Goal: Task Accomplishment & Management: Use online tool/utility

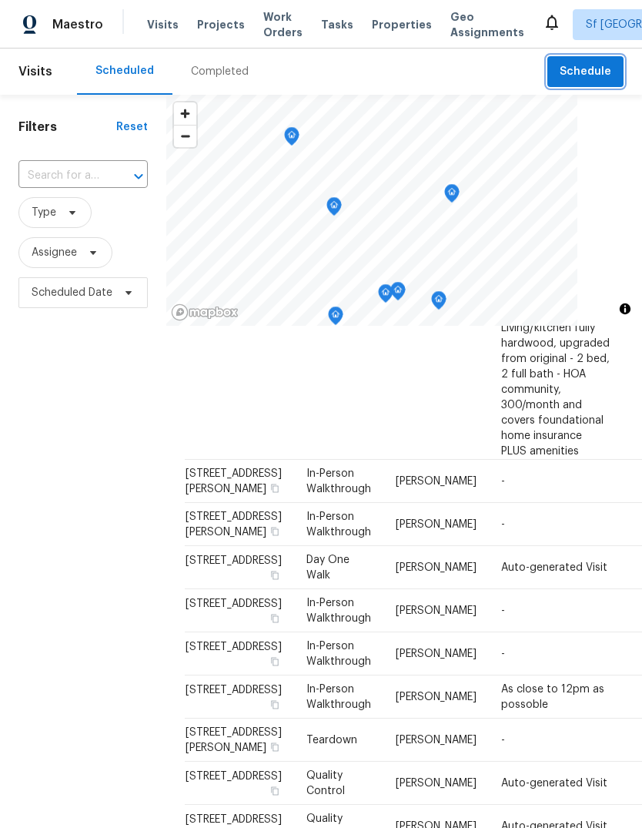
click at [592, 71] on span "Schedule" at bounding box center [586, 71] width 52 height 19
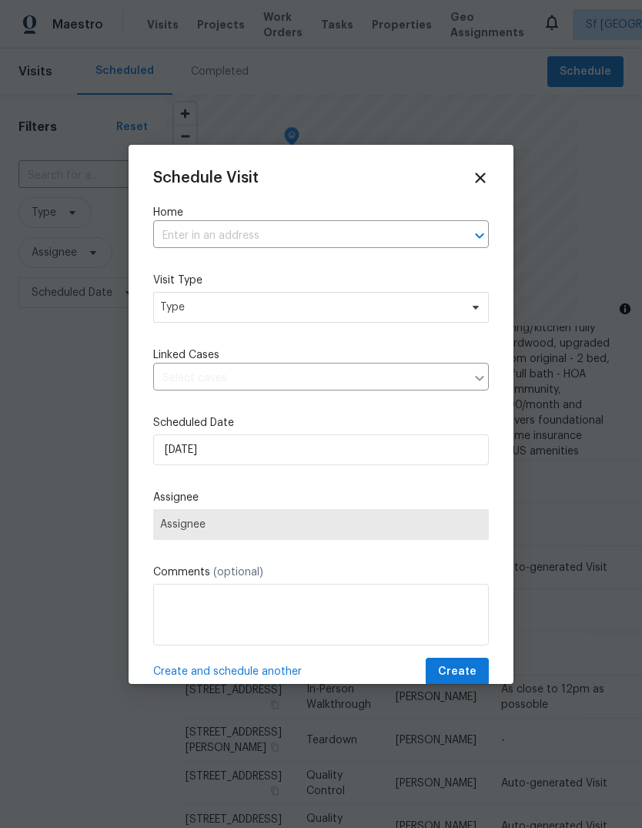
click at [277, 224] on input "text" at bounding box center [299, 236] width 293 height 24
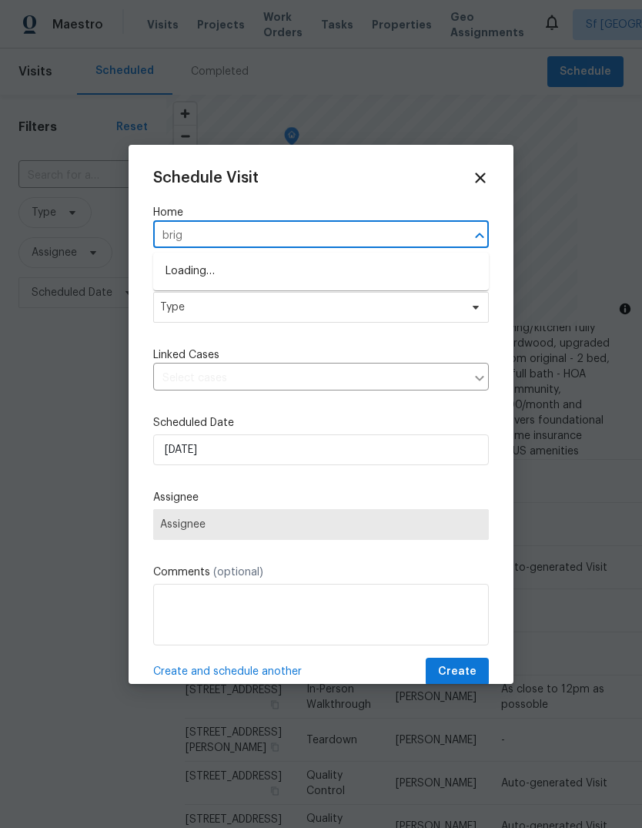
type input "brigg"
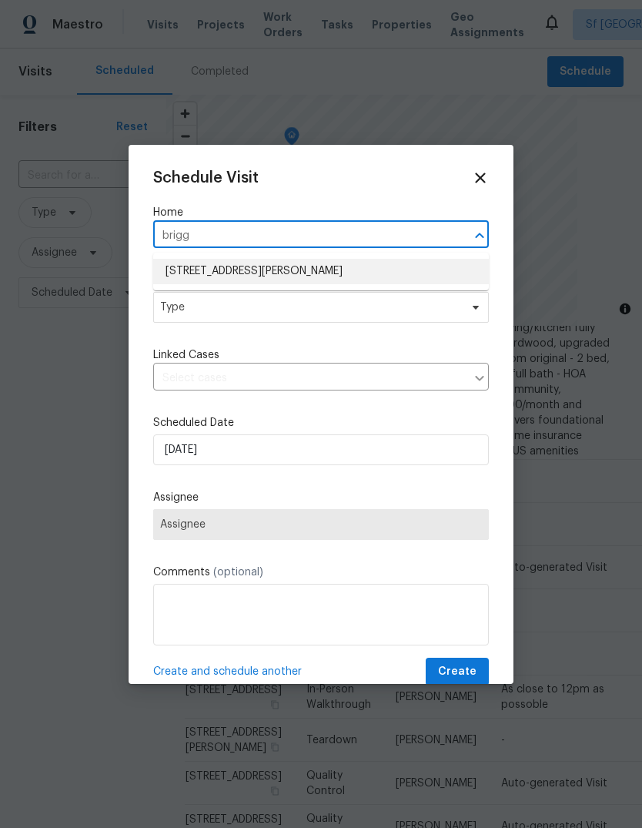
click at [273, 269] on li "[STREET_ADDRESS][PERSON_NAME]" at bounding box center [321, 271] width 336 height 25
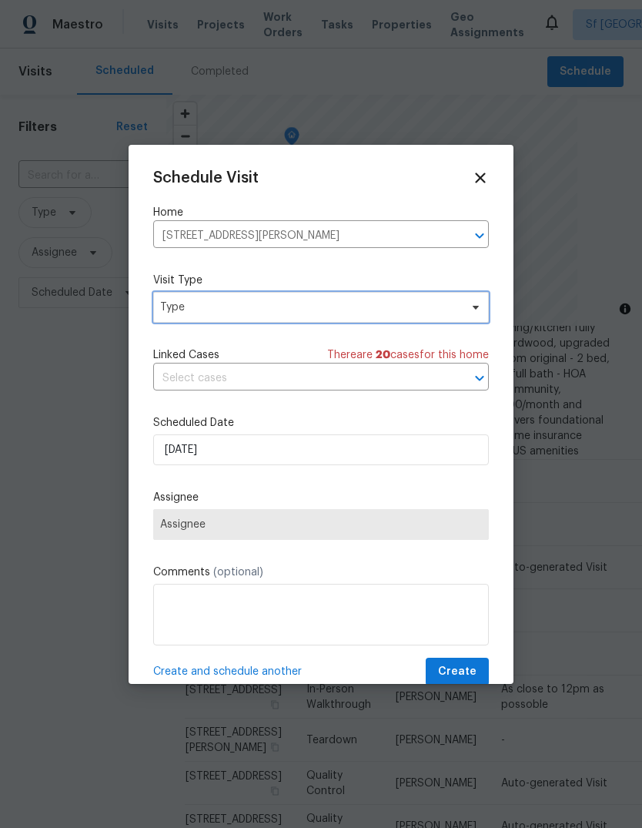
click at [255, 308] on span "Type" at bounding box center [309, 306] width 299 height 15
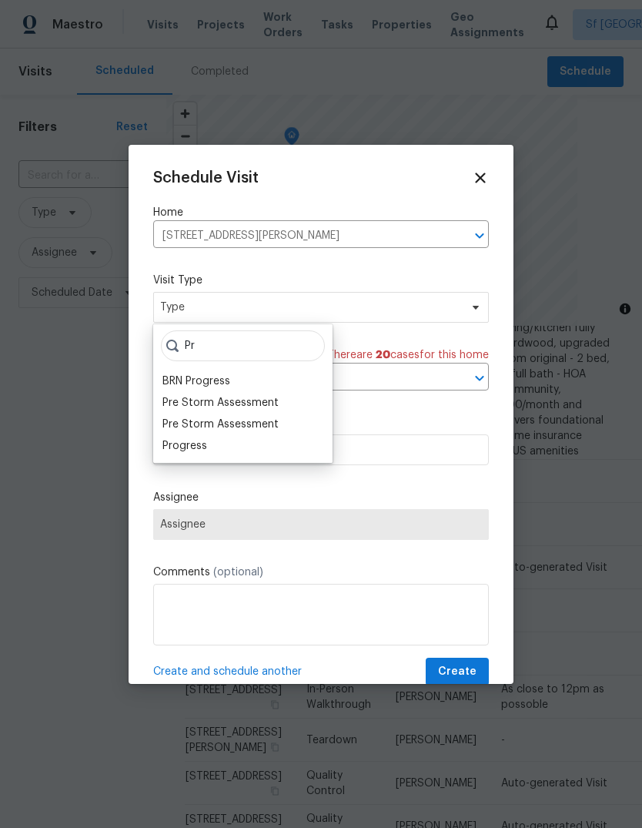
type input "Pr"
click at [196, 444] on div "Progress" at bounding box center [184, 445] width 45 height 15
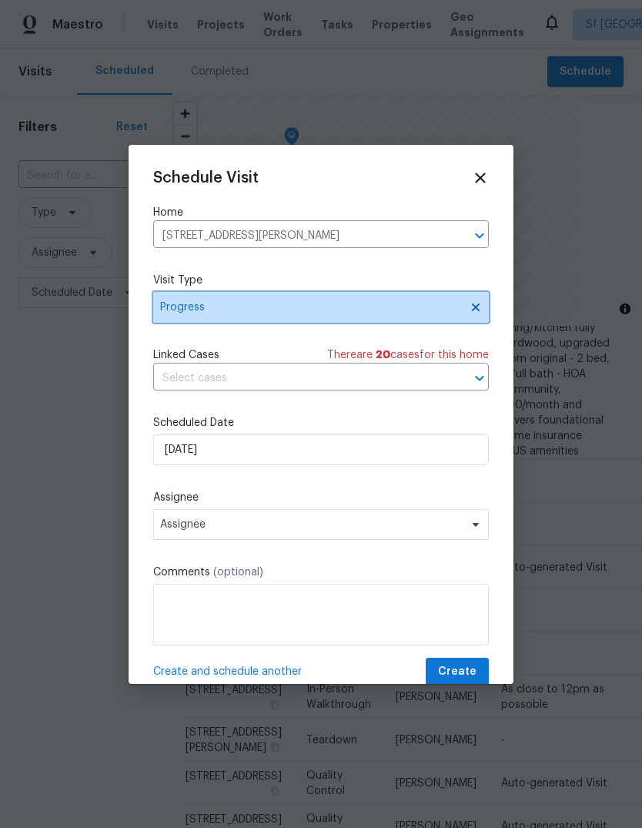
click at [225, 308] on span "Progress" at bounding box center [309, 306] width 299 height 15
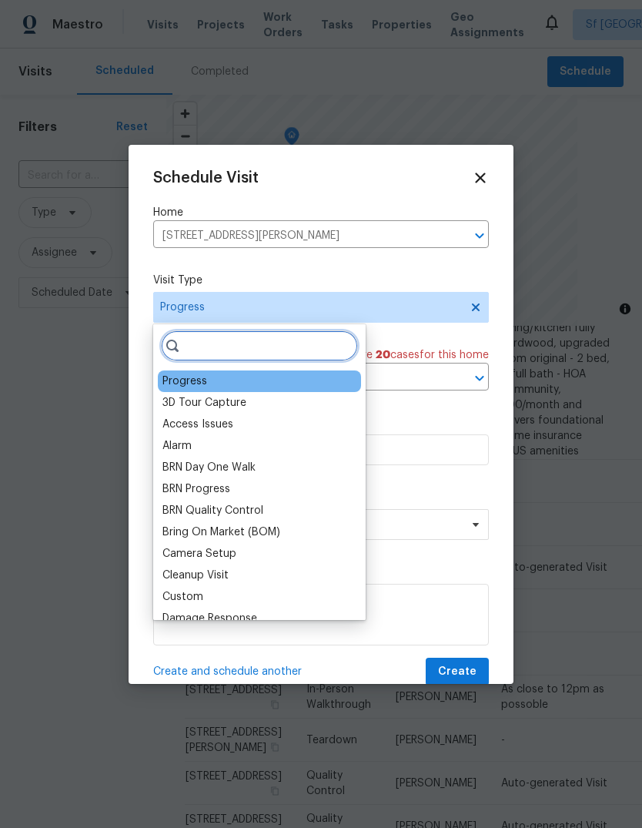
click at [239, 346] on input "search" at bounding box center [259, 345] width 197 height 31
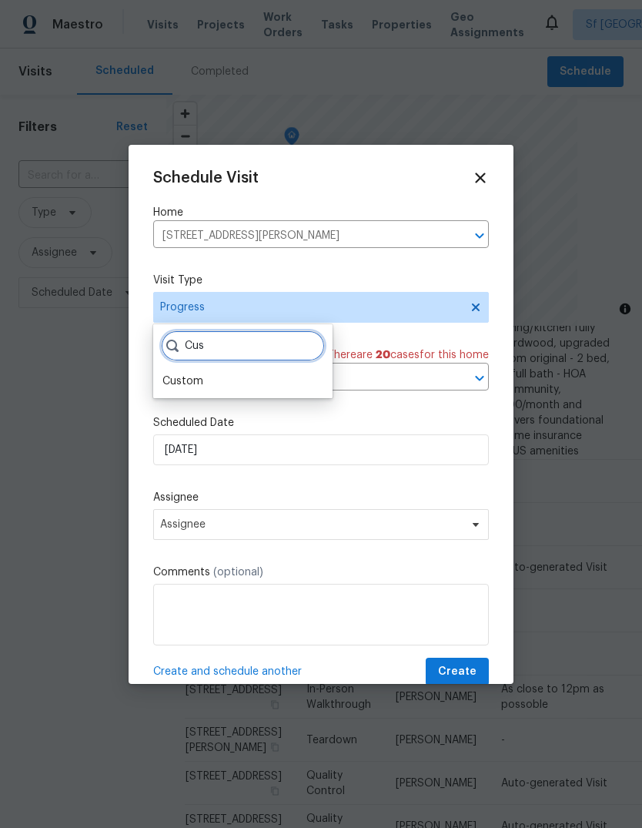
type input "Cus"
click at [199, 376] on div "Custom" at bounding box center [182, 380] width 41 height 15
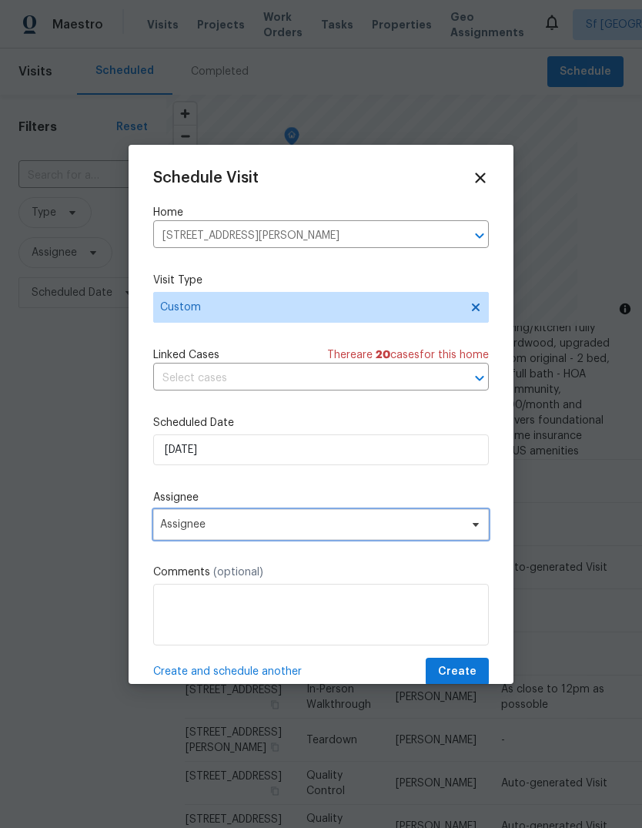
click at [208, 530] on span "Assignee" at bounding box center [311, 524] width 302 height 12
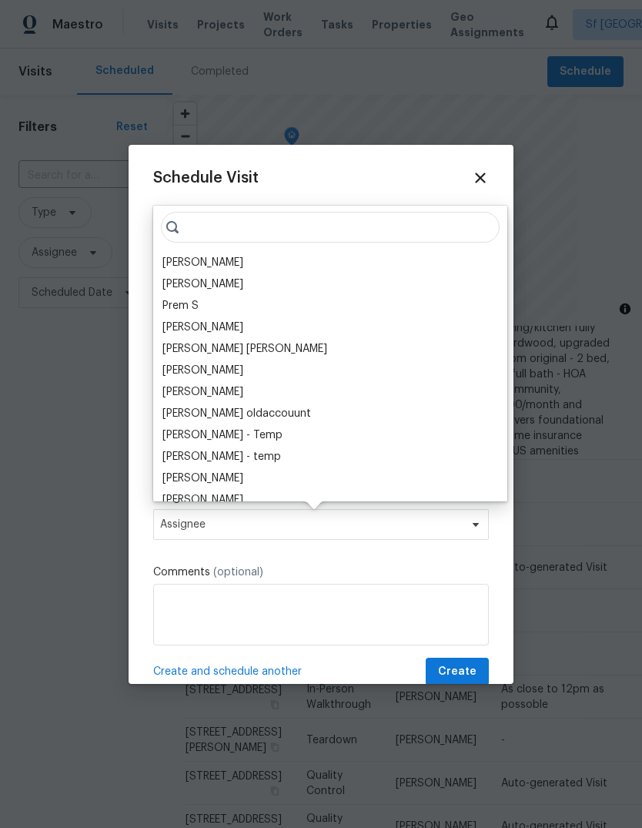
click at [214, 264] on div "[PERSON_NAME]" at bounding box center [202, 262] width 81 height 15
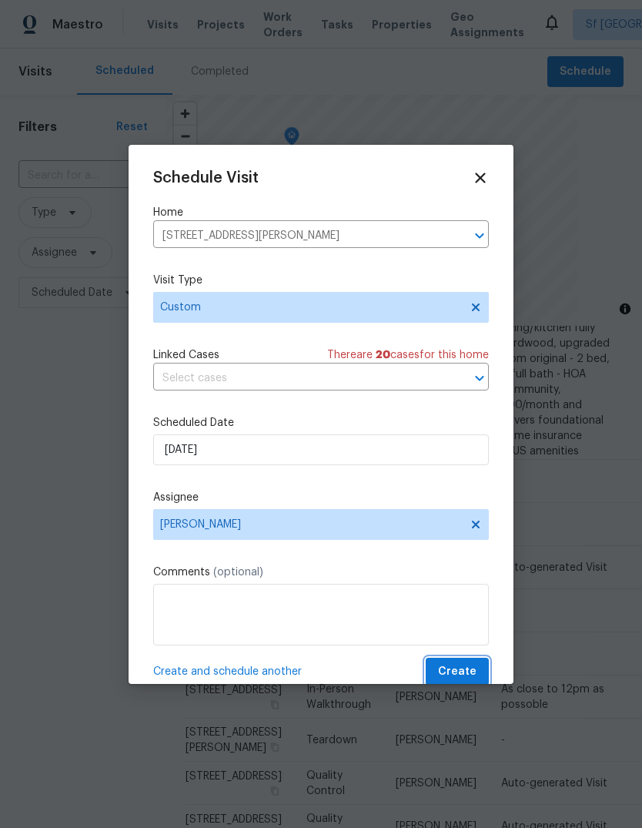
click at [458, 670] on span "Create" at bounding box center [457, 671] width 38 height 19
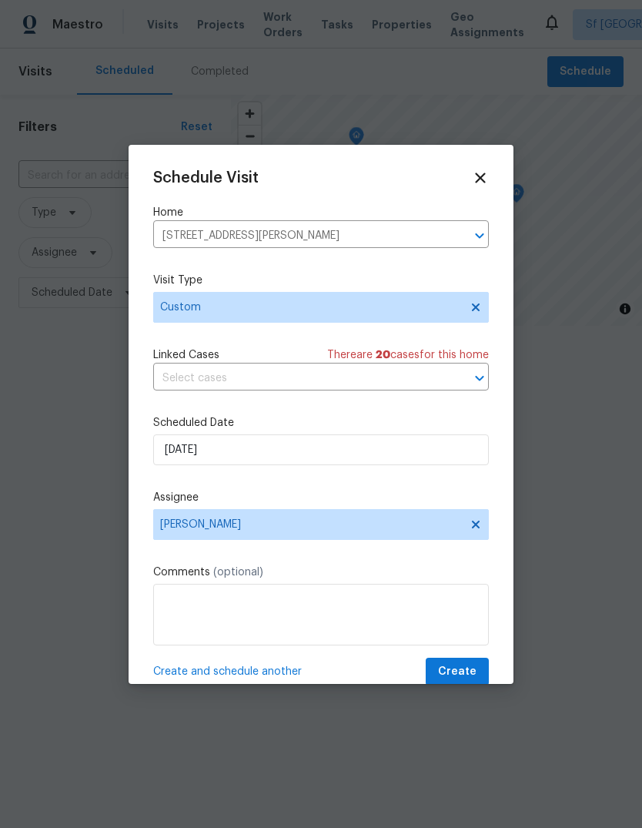
scroll to position [272, 0]
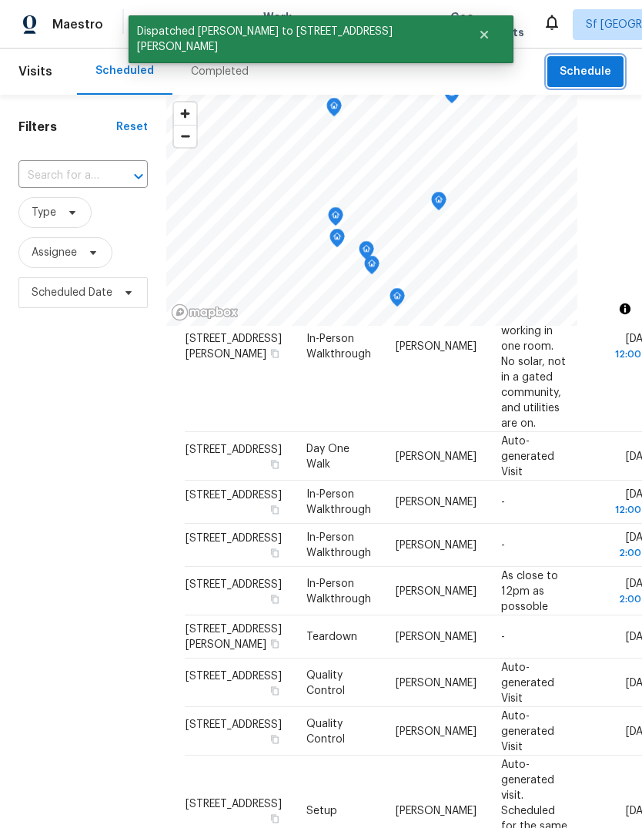
click at [570, 66] on span "Schedule" at bounding box center [586, 71] width 52 height 19
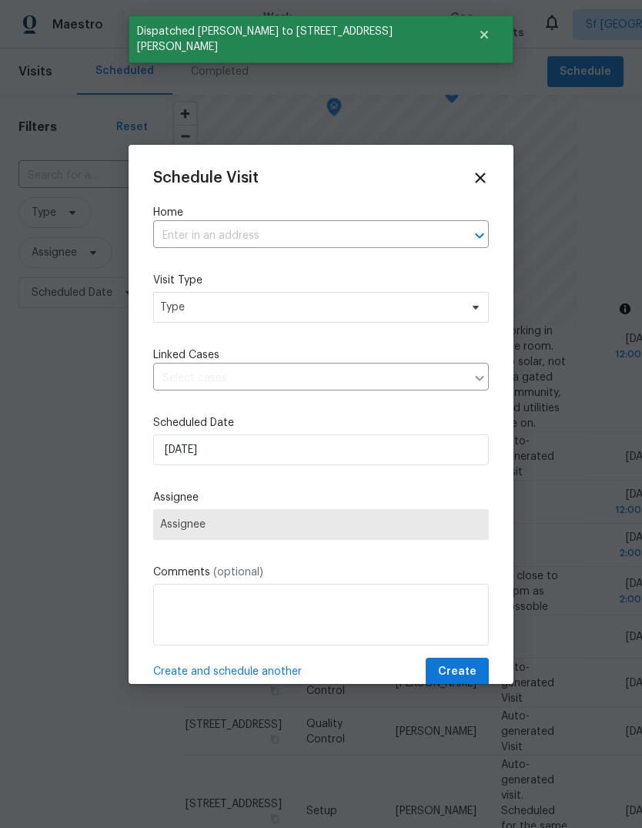
click at [278, 238] on input "text" at bounding box center [299, 236] width 293 height 24
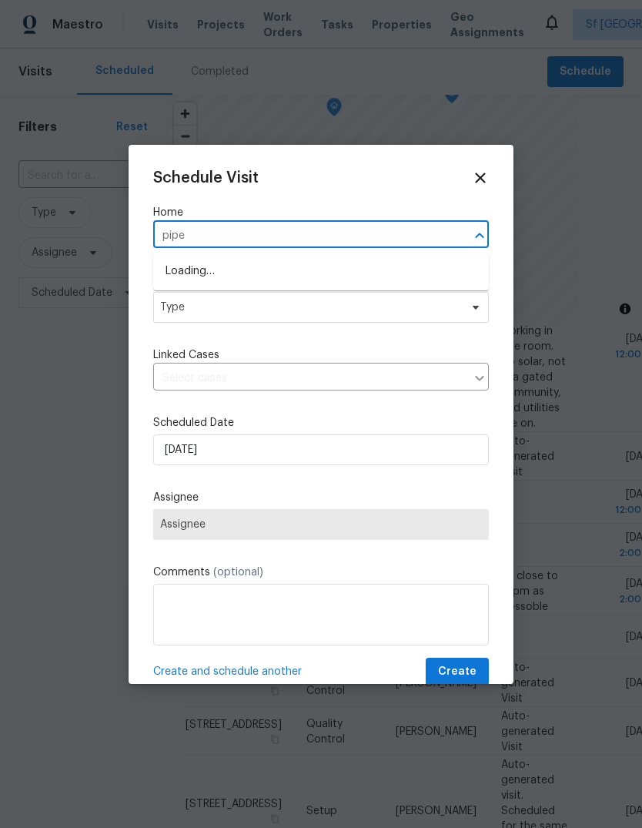
type input "piper"
click at [265, 296] on li "[STREET_ADDRESS]" at bounding box center [321, 296] width 336 height 25
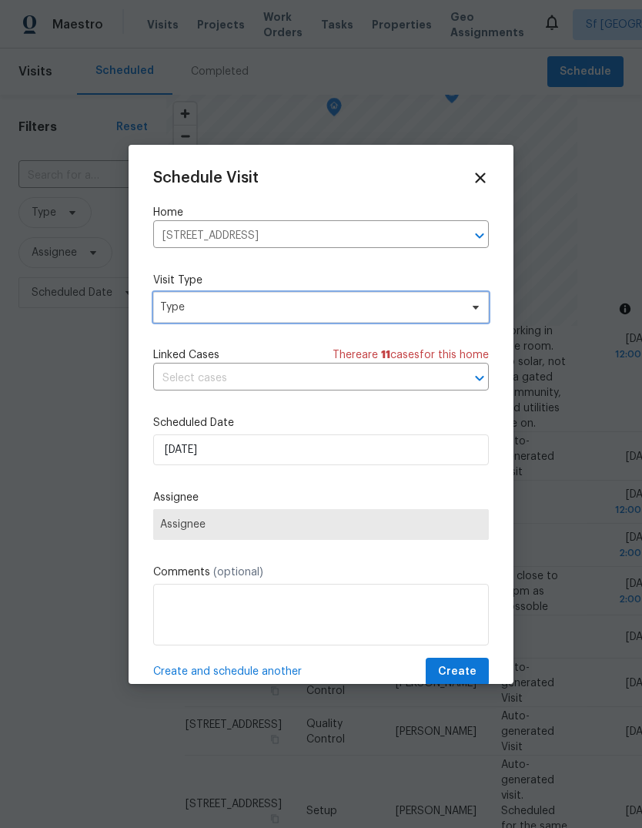
click at [242, 315] on span "Type" at bounding box center [309, 306] width 299 height 15
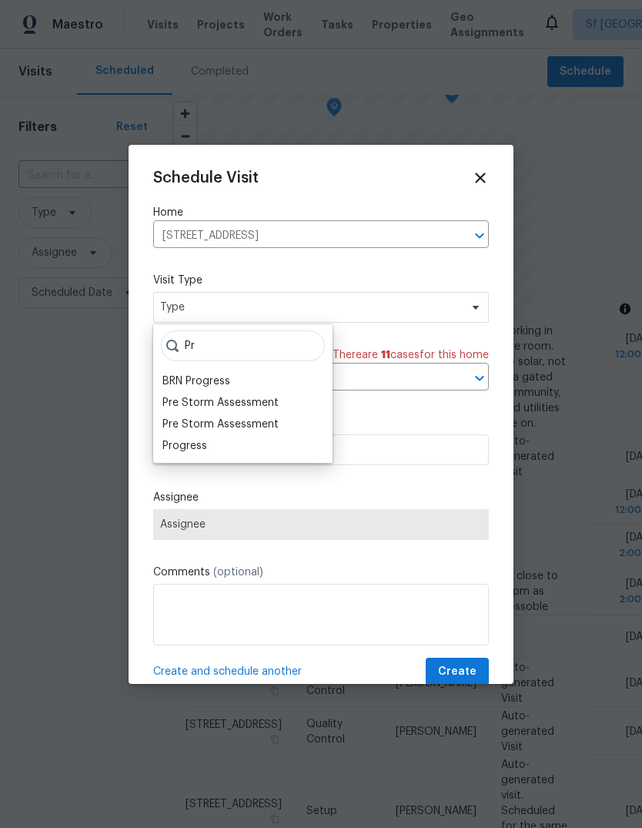
type input "Pr"
click at [199, 440] on div "Progress" at bounding box center [184, 445] width 45 height 15
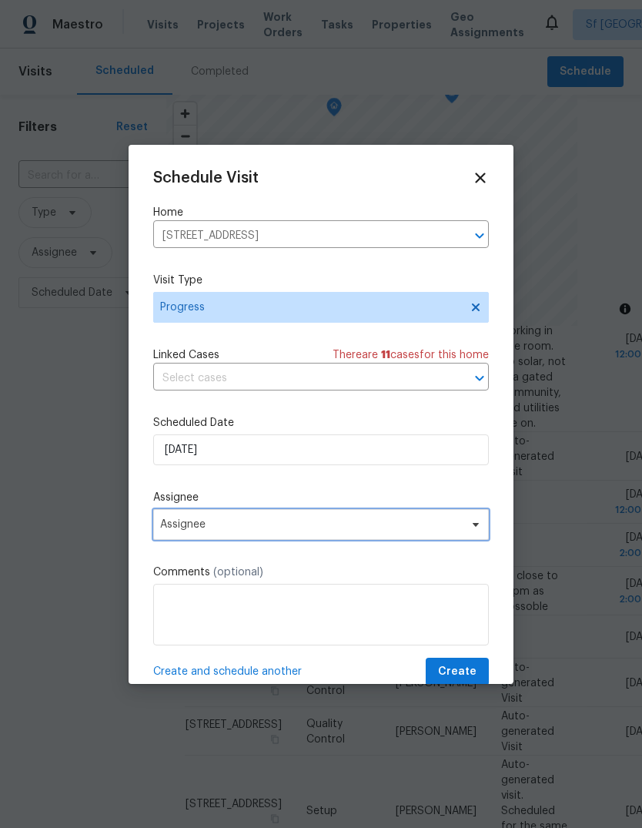
click at [203, 528] on span "Assignee" at bounding box center [311, 524] width 302 height 12
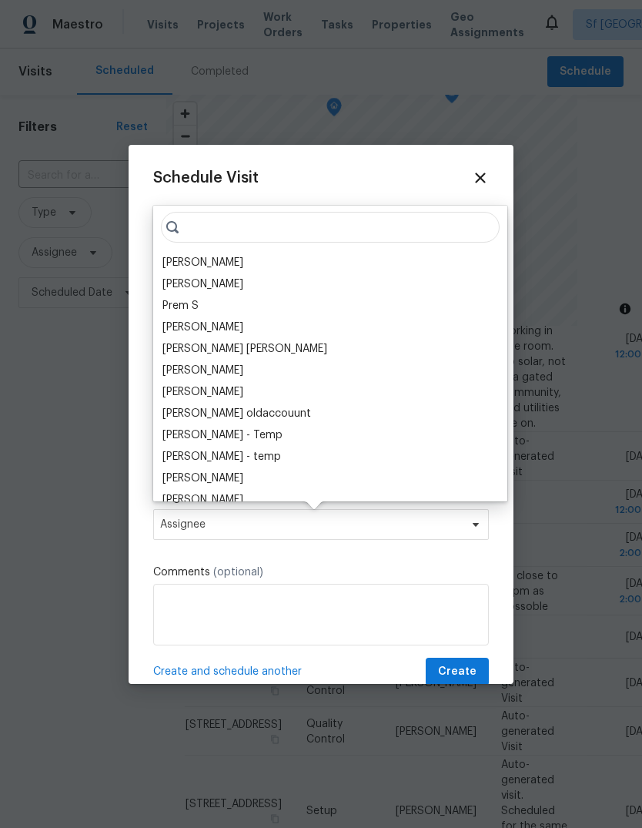
click at [207, 261] on div "[PERSON_NAME]" at bounding box center [202, 262] width 81 height 15
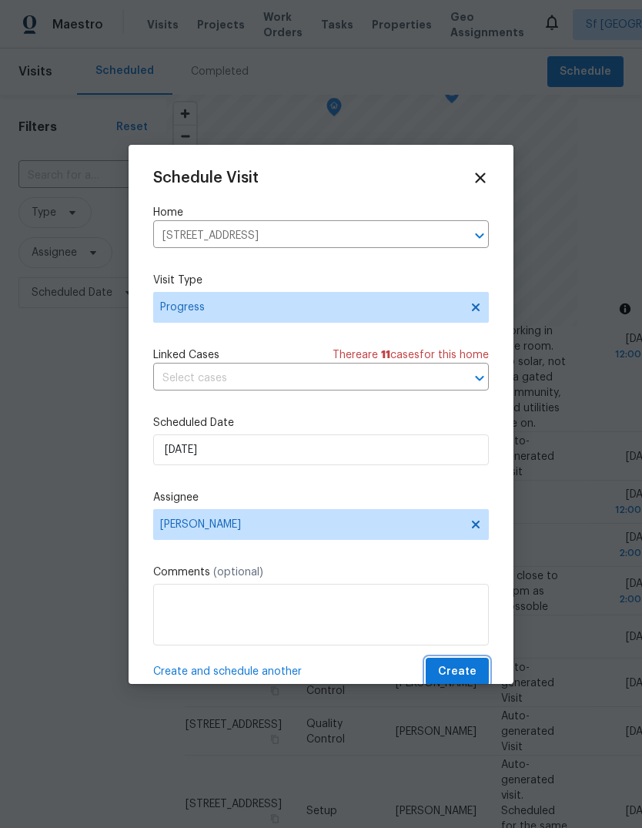
click at [463, 669] on span "Create" at bounding box center [457, 671] width 38 height 19
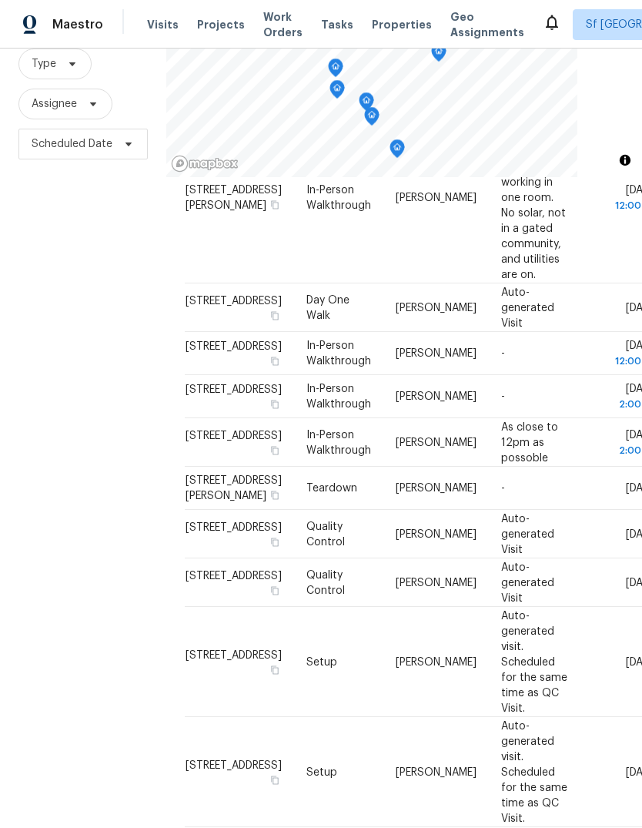
scroll to position [58, 0]
click at [110, 475] on div "Filters Reset ​ Type Assignee Scheduled Date" at bounding box center [83, 392] width 166 height 893
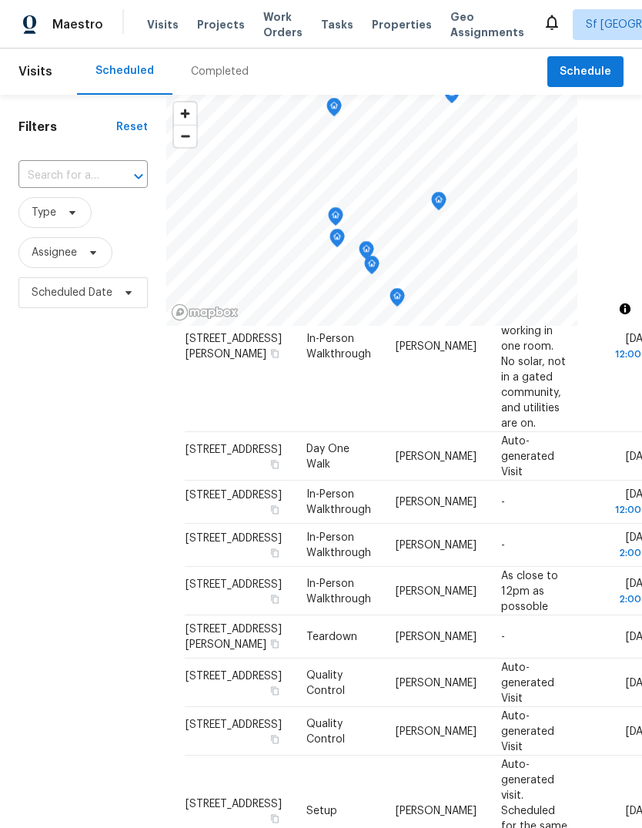
scroll to position [0, 0]
click at [195, 72] on div "Completed" at bounding box center [220, 71] width 58 height 15
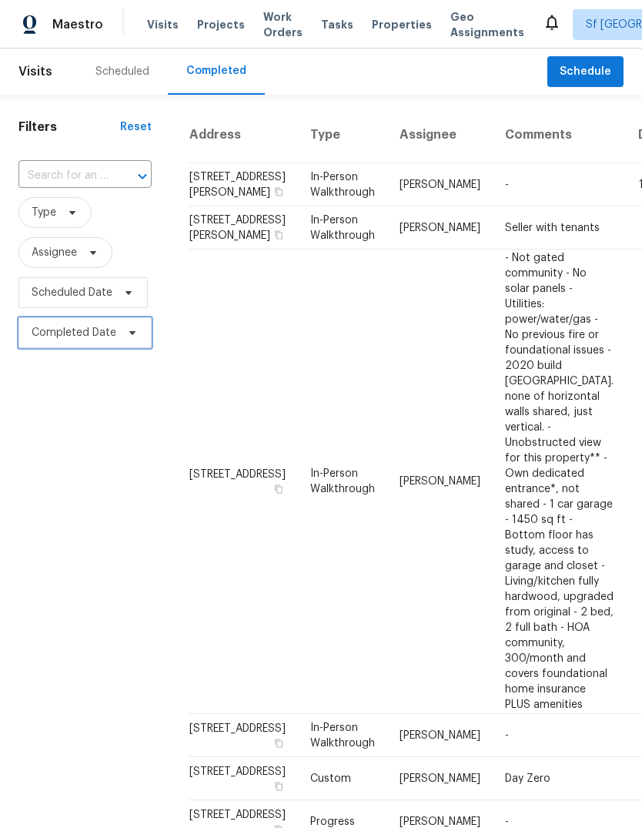
click at [65, 333] on span "Completed Date" at bounding box center [74, 332] width 85 height 15
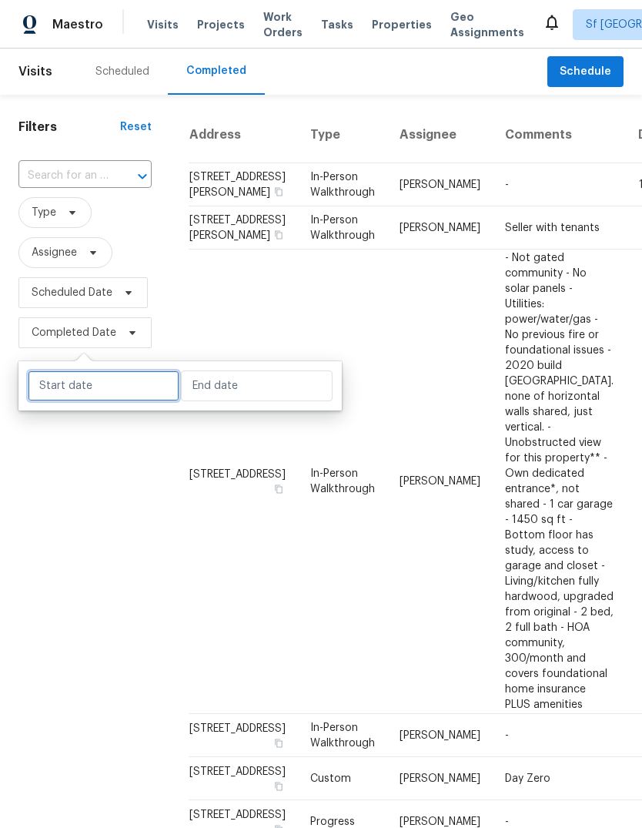
click at [138, 385] on input "text" at bounding box center [104, 385] width 152 height 31
select select "9"
select select "2025"
select select "10"
select select "2025"
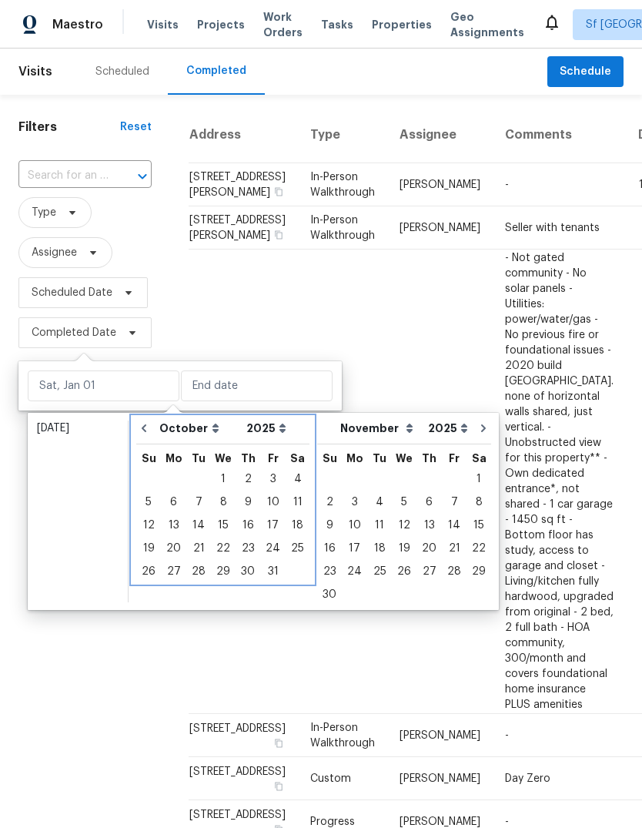
click at [143, 433] on icon "Go to previous month" at bounding box center [144, 428] width 12 height 12
select select "8"
select select "9"
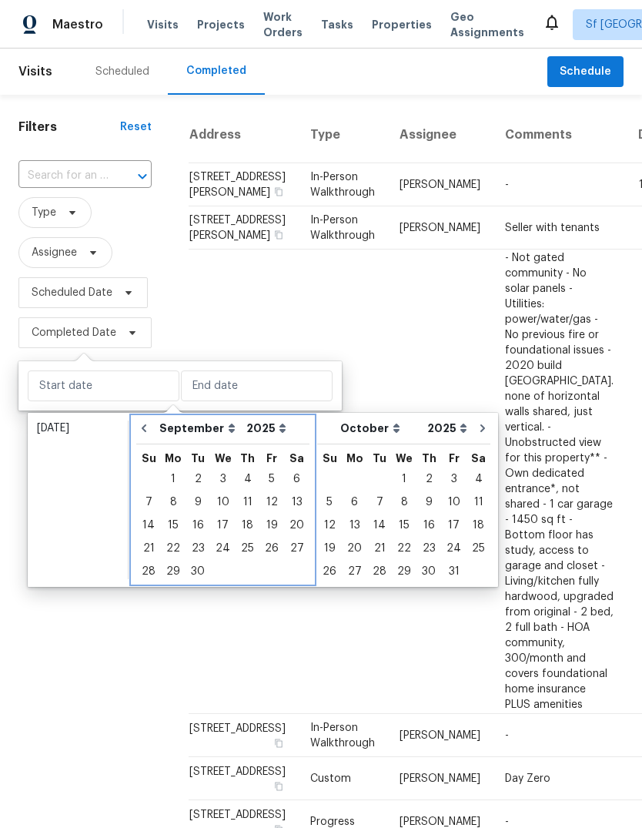
click at [145, 428] on icon "Go to previous month" at bounding box center [144, 428] width 12 height 12
select select "7"
select select "8"
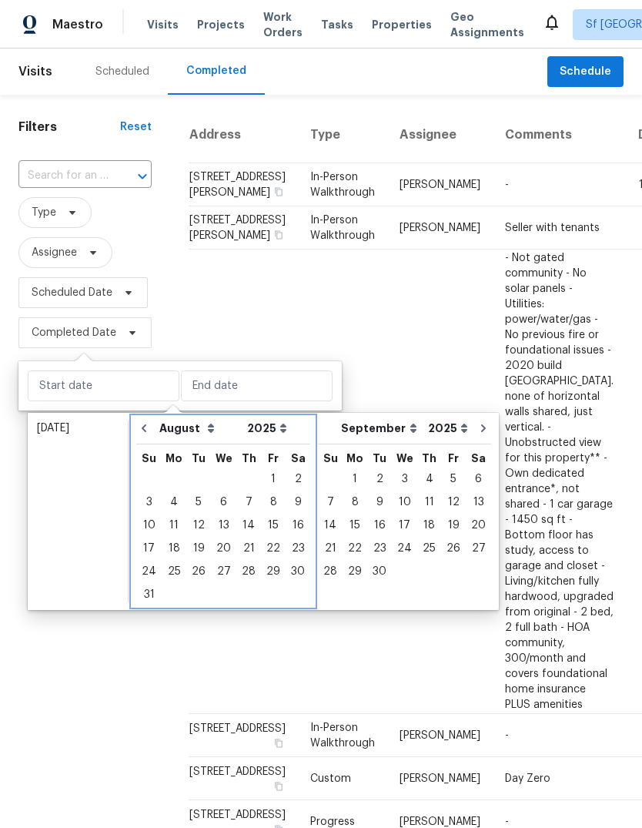
click at [145, 428] on icon "Go to previous month" at bounding box center [144, 428] width 12 height 12
select select "6"
select select "7"
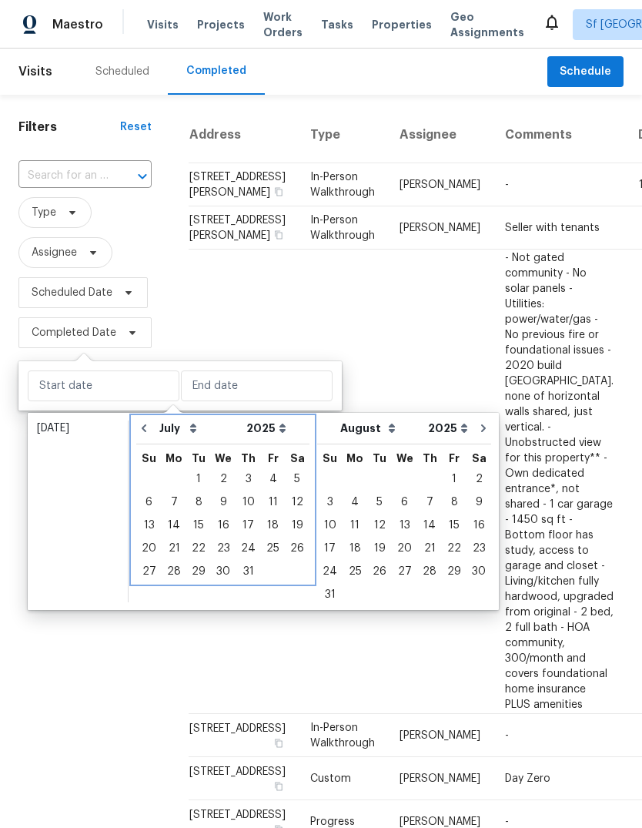
click at [149, 423] on icon "Go to previous month" at bounding box center [144, 428] width 12 height 12
select select "5"
select select "6"
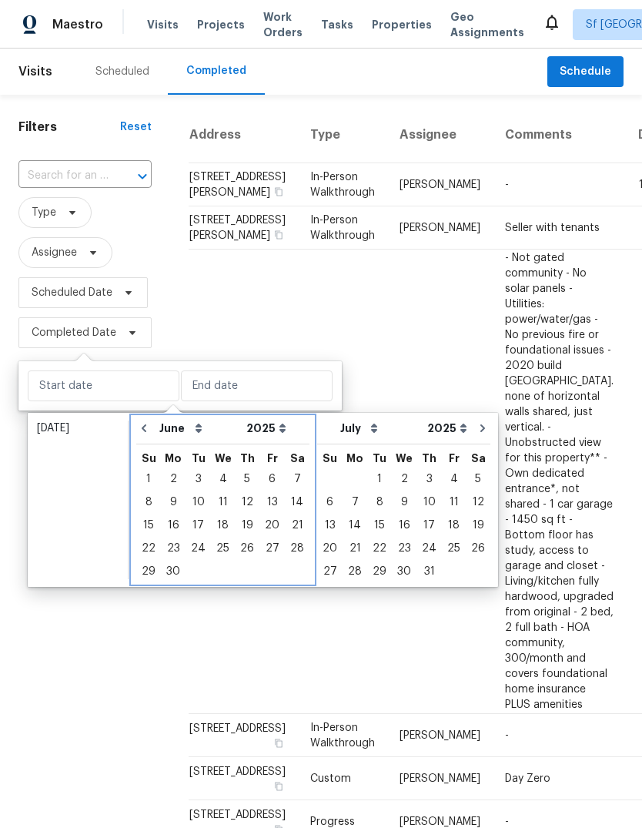
click at [149, 423] on icon "Go to previous month" at bounding box center [144, 428] width 12 height 12
select select "4"
select select "5"
click at [145, 432] on icon "Go to previous month" at bounding box center [144, 428] width 12 height 12
select select "3"
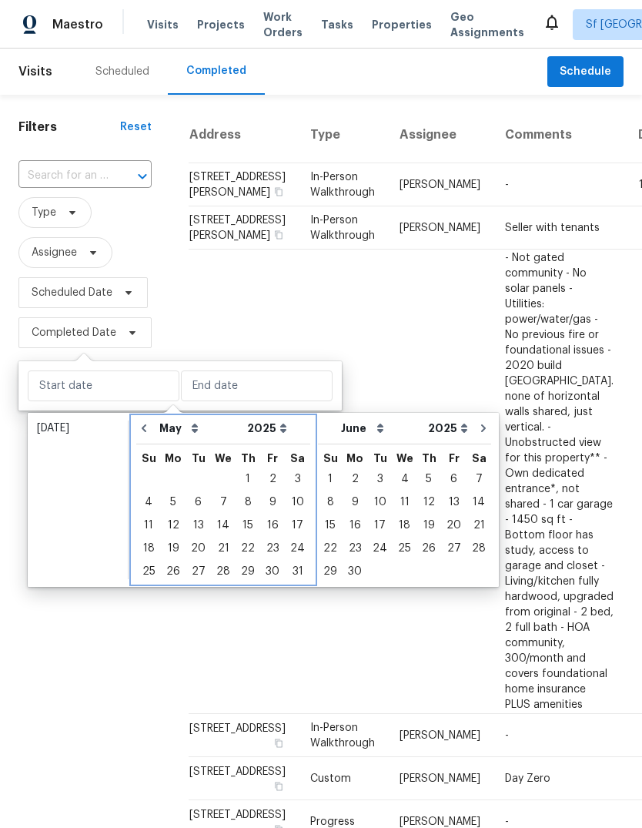
select select "4"
click at [144, 432] on icon "Go to previous month" at bounding box center [144, 428] width 12 height 12
select select "2"
select select "3"
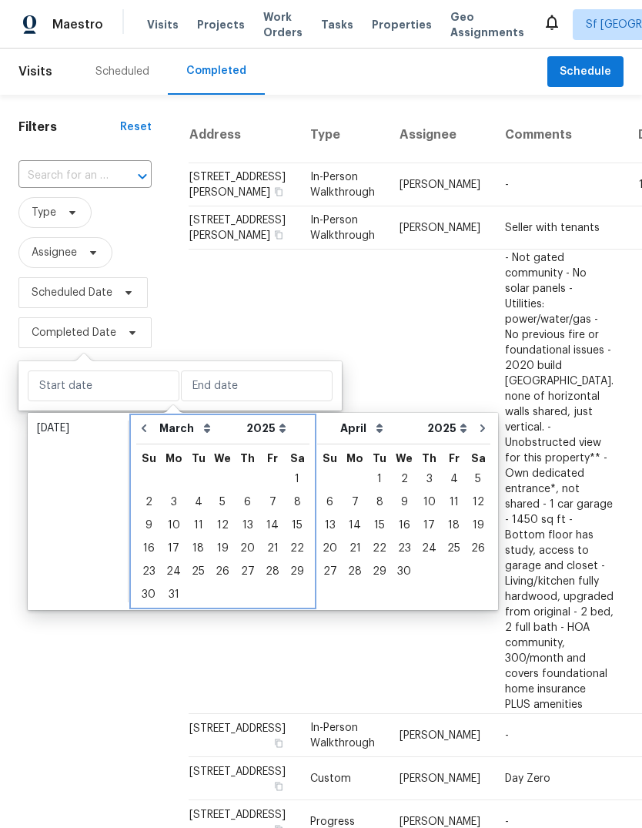
click at [143, 435] on button "Go to previous month" at bounding box center [143, 428] width 23 height 31
select select "1"
select select "2"
click at [142, 435] on button "Go to previous month" at bounding box center [143, 428] width 23 height 31
select select "0"
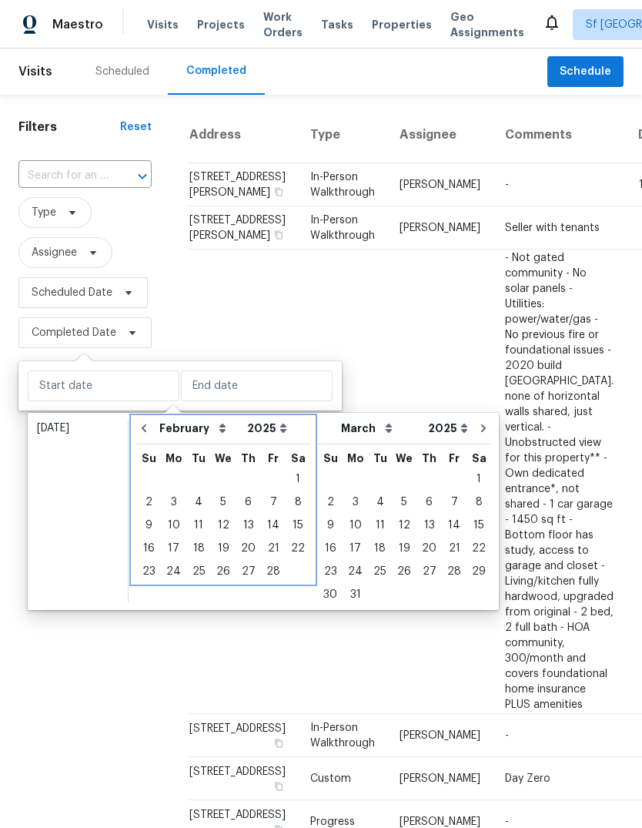
select select "1"
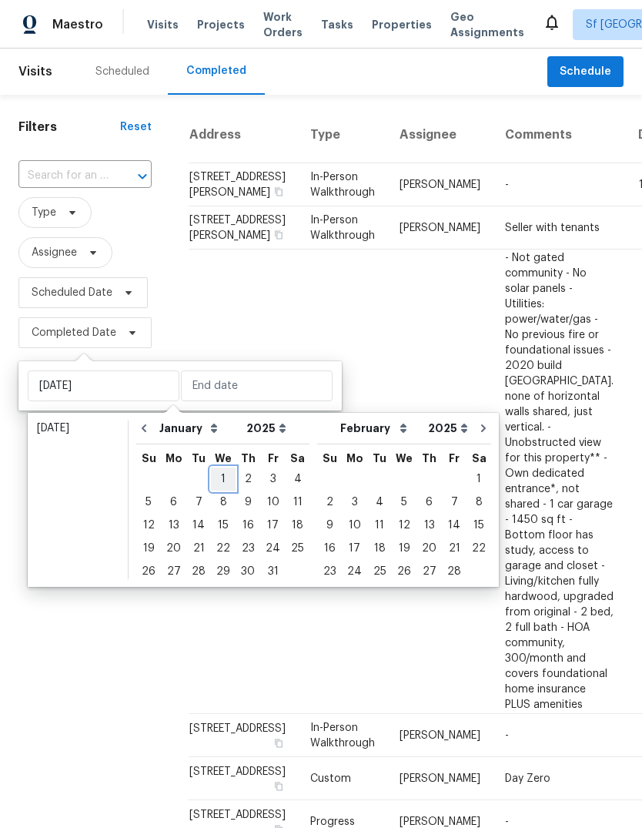
click at [219, 476] on div "1" at bounding box center [223, 479] width 25 height 22
type input "Wed, Jan 01"
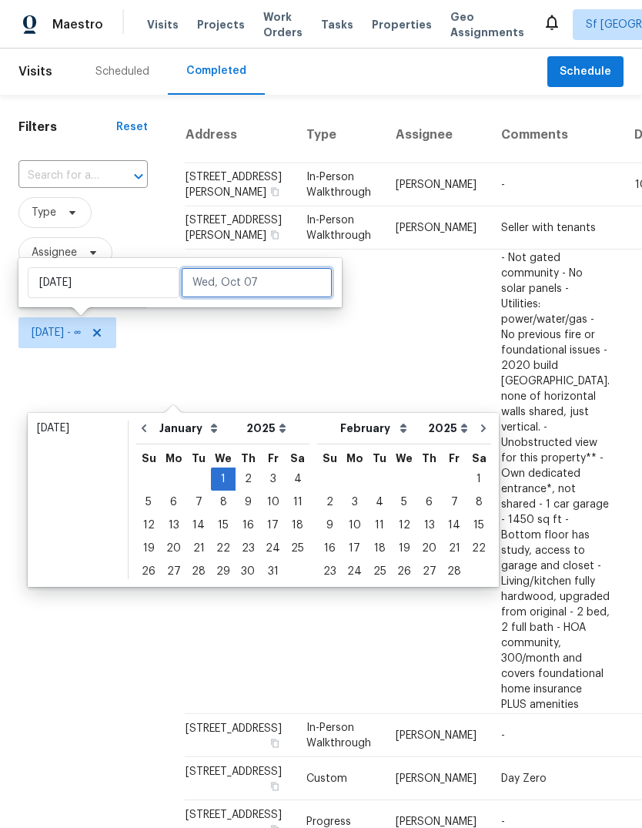
click at [259, 283] on input "text" at bounding box center [257, 282] width 152 height 31
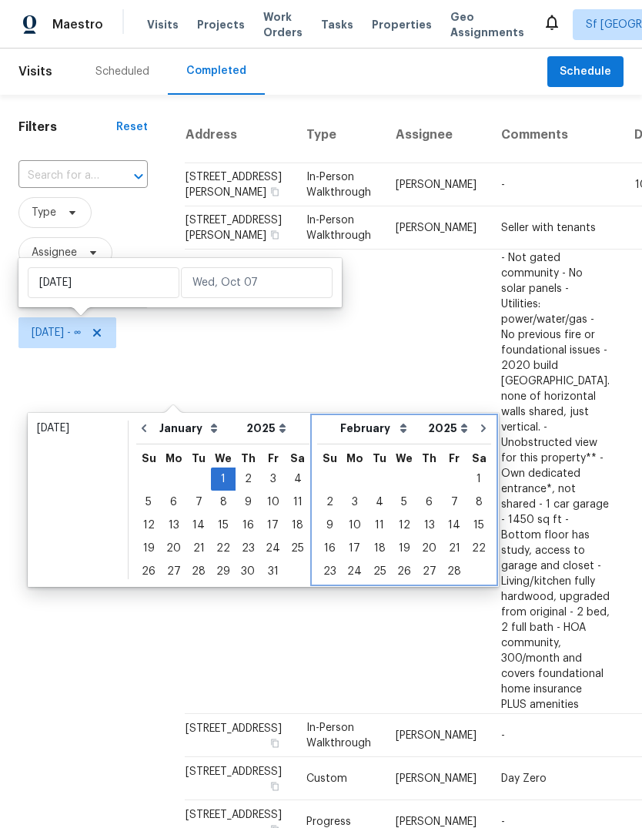
click at [477, 429] on icon "Go to next month" at bounding box center [483, 428] width 12 height 12
select select "1"
select select "2"
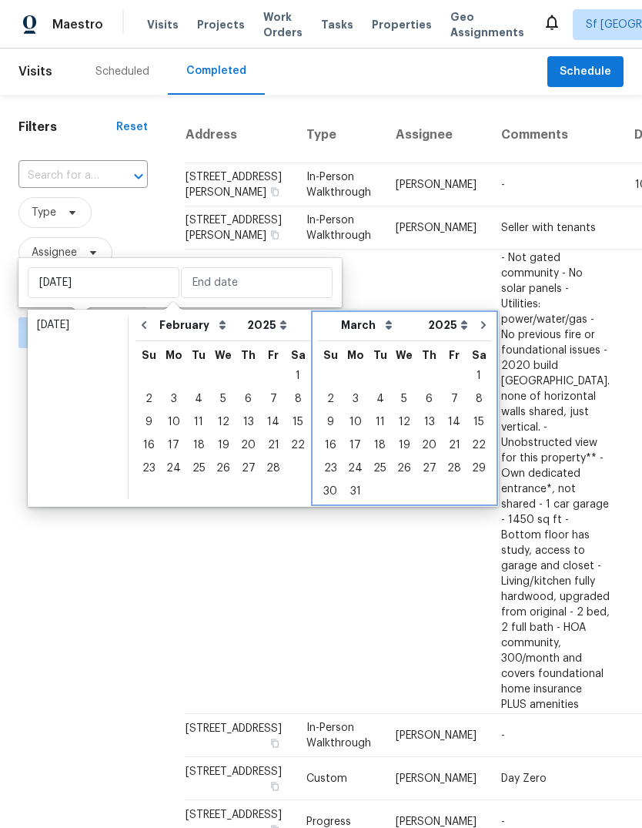
click at [477, 327] on icon "Go to next month" at bounding box center [483, 325] width 12 height 12
select select "2"
select select "3"
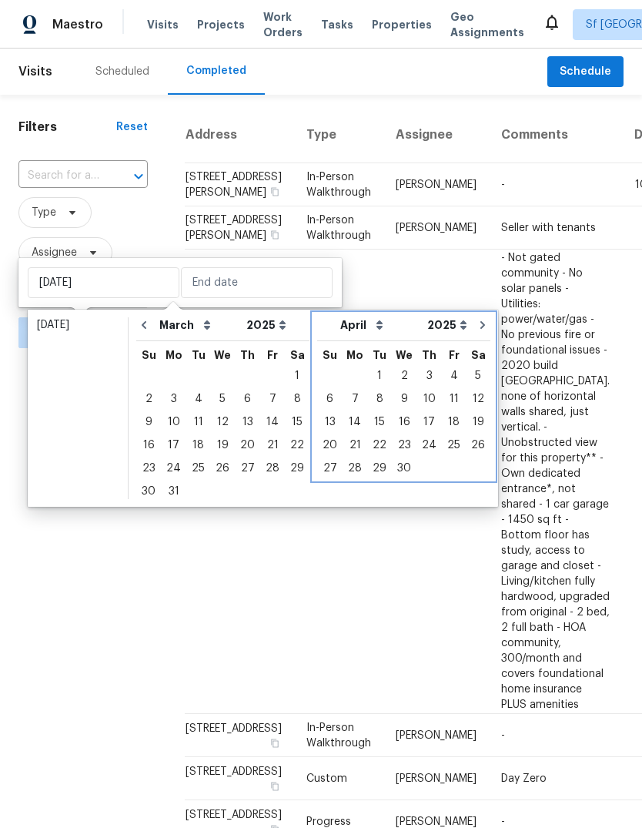
click at [476, 325] on icon "Go to next month" at bounding box center [482, 325] width 12 height 12
select select "3"
select select "4"
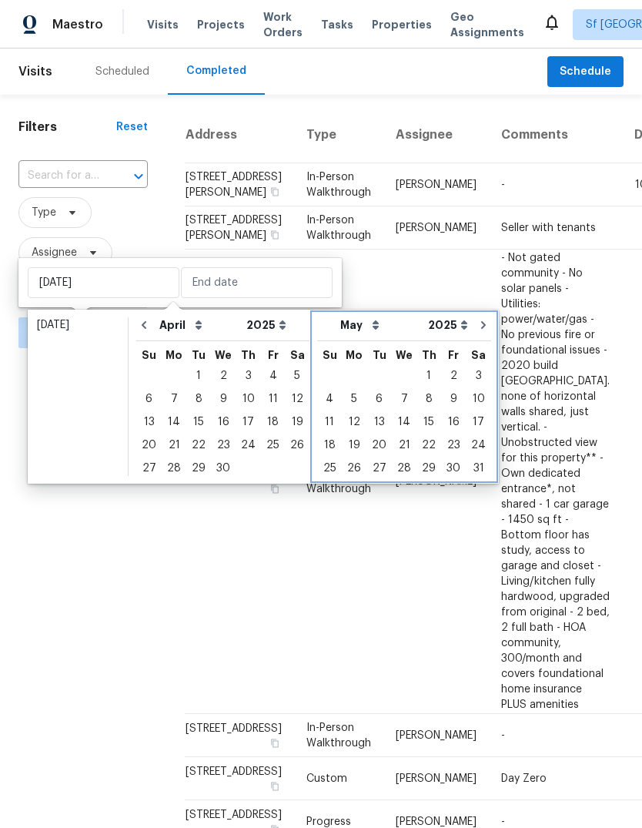
click at [477, 329] on icon "Go to next month" at bounding box center [483, 325] width 12 height 12
select select "4"
select select "5"
click at [477, 329] on icon "Go to next month" at bounding box center [483, 325] width 12 height 12
select select "5"
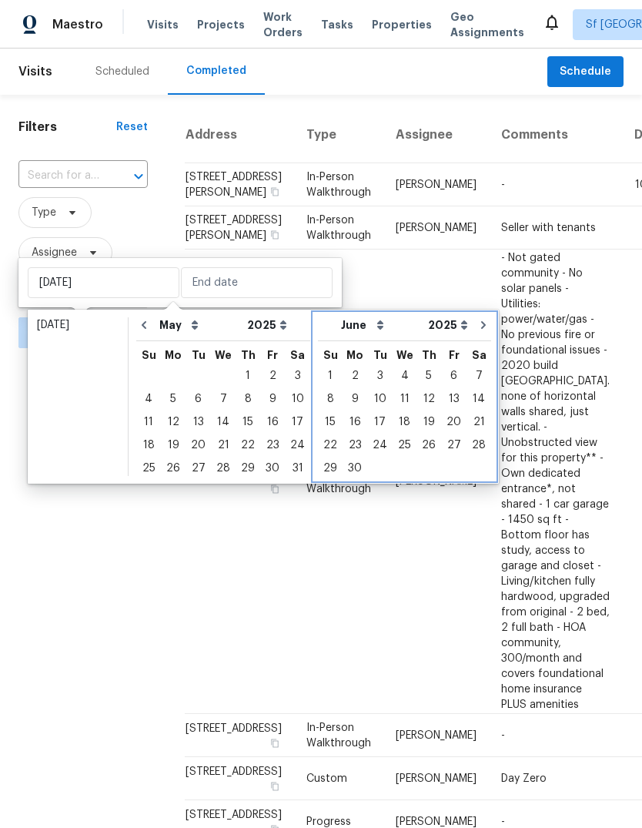
select select "6"
click at [476, 327] on icon "Go to next month" at bounding box center [482, 325] width 12 height 12
select select "6"
select select "7"
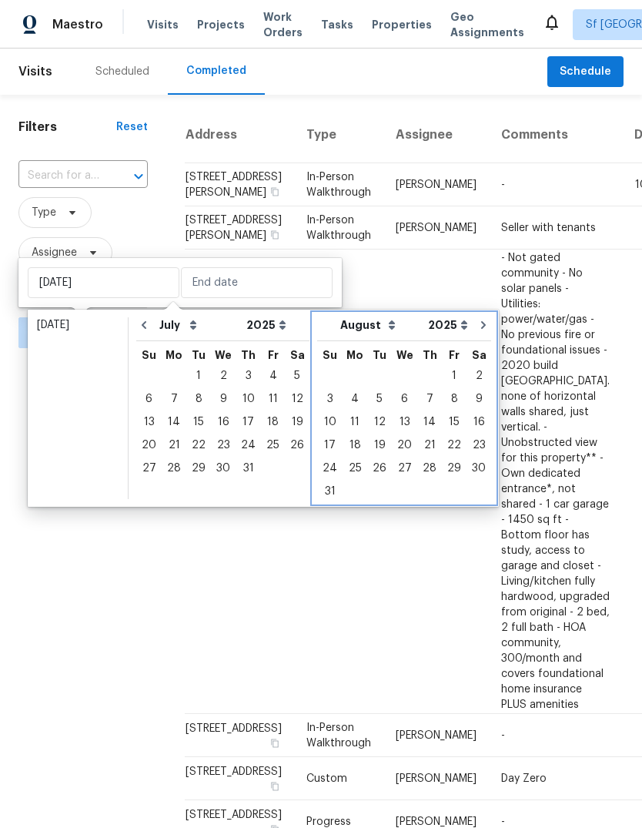
click at [477, 326] on icon "Go to next month" at bounding box center [483, 325] width 12 height 12
select select "7"
select select "8"
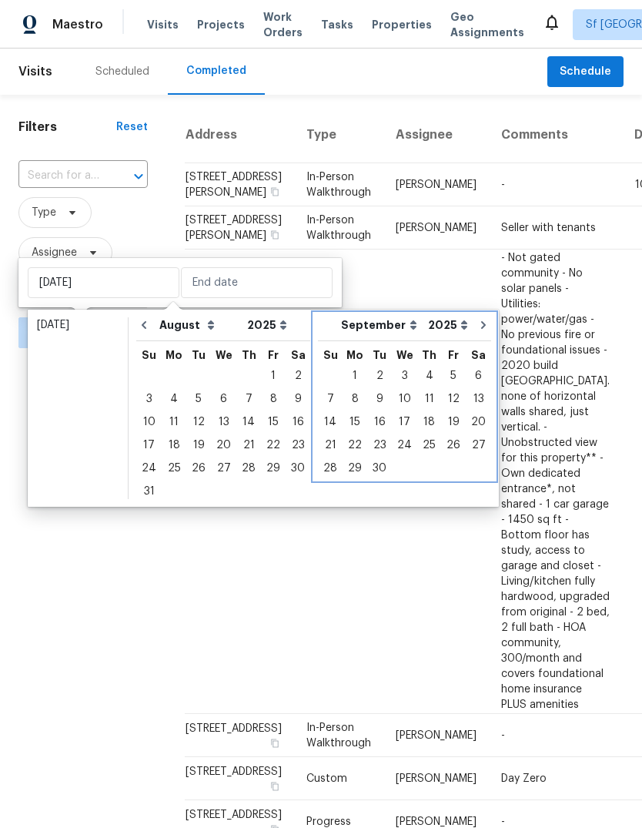
click at [477, 328] on icon "Go to next month" at bounding box center [483, 325] width 12 height 12
select select "8"
select select "9"
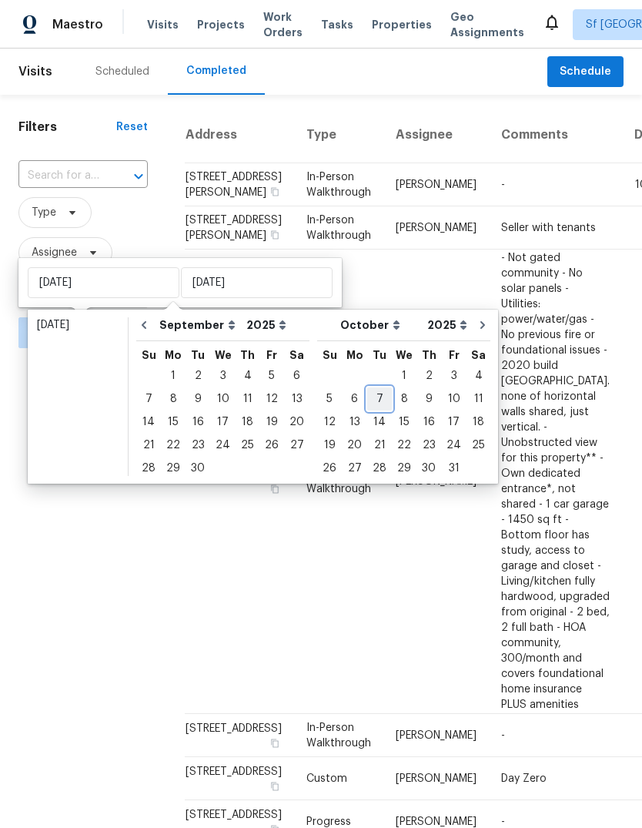
click at [370, 402] on div "7" at bounding box center [379, 399] width 25 height 22
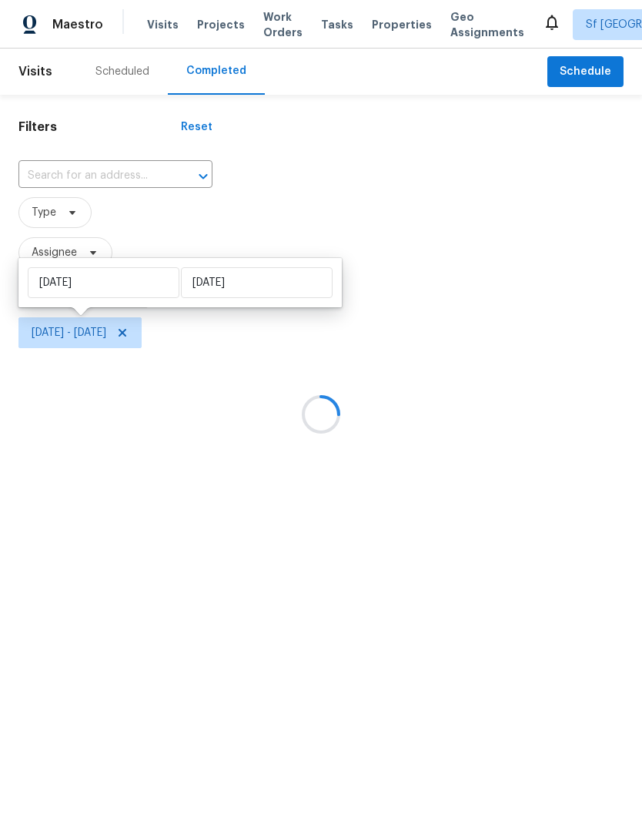
type input "[DATE]"
select select "0"
select select "1"
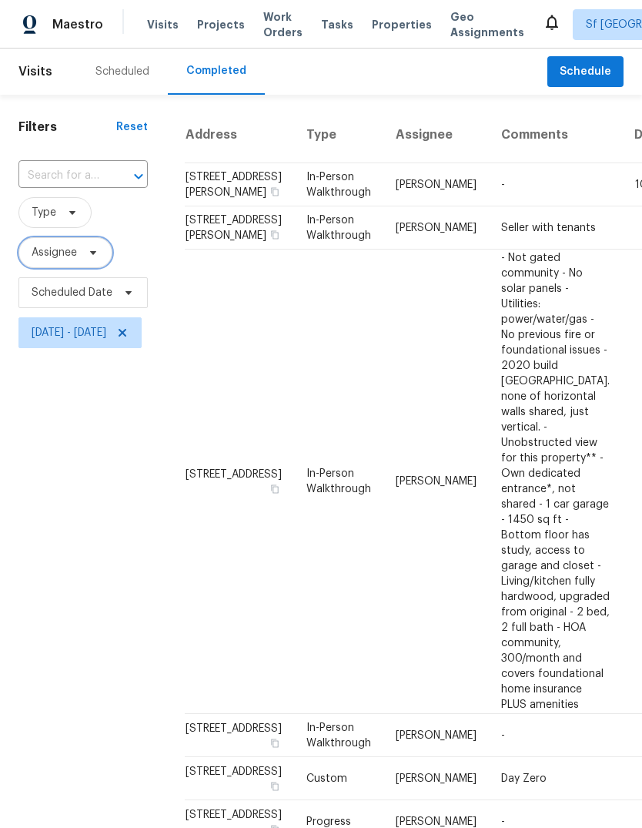
click at [86, 250] on span at bounding box center [90, 252] width 17 height 12
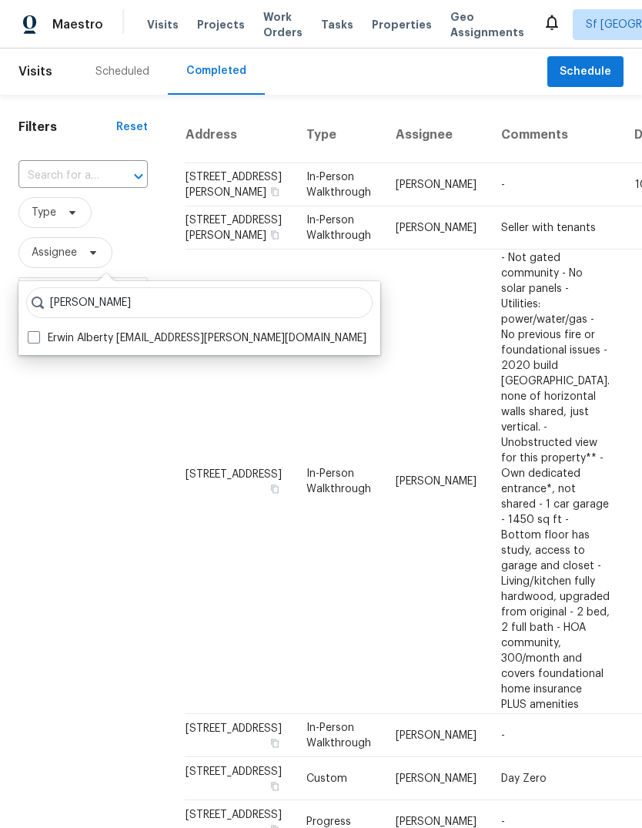
type input "Erwin alberty"
click at [32, 337] on span at bounding box center [34, 337] width 12 height 12
click at [32, 337] on input "Erwin Alberty erwin.alberty@opendoor.com" at bounding box center [33, 335] width 10 height 10
checkbox input "true"
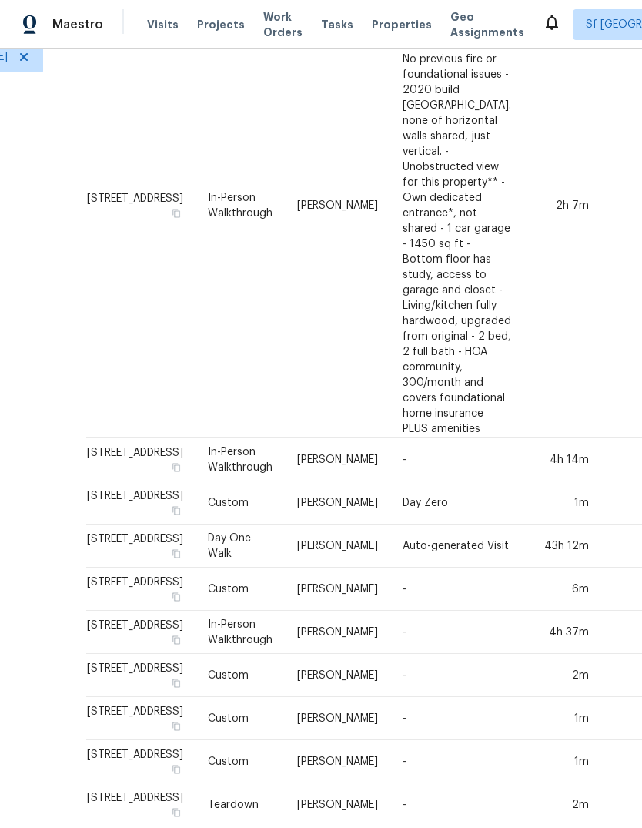
scroll to position [307, 98]
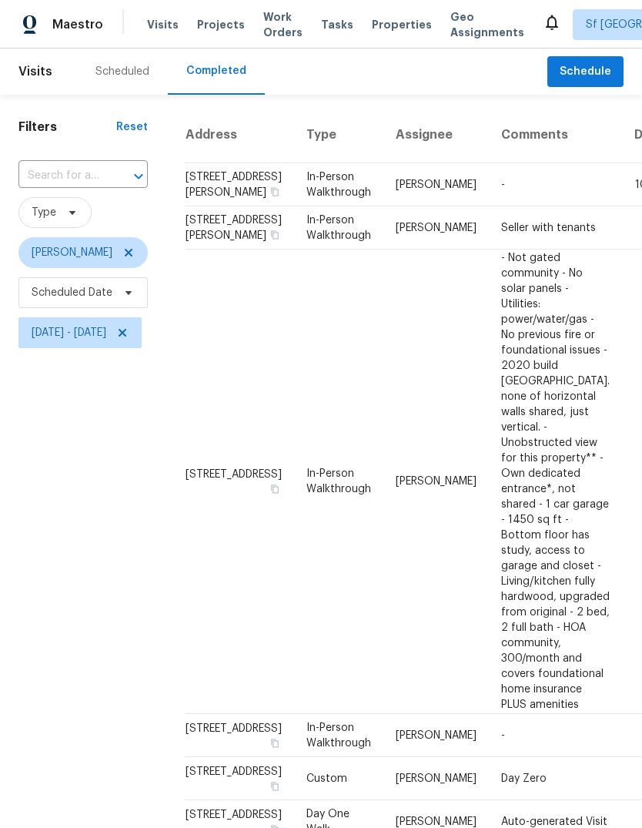
scroll to position [0, 0]
click at [122, 256] on icon at bounding box center [128, 252] width 12 height 12
click at [46, 253] on span "Assignee" at bounding box center [54, 252] width 45 height 15
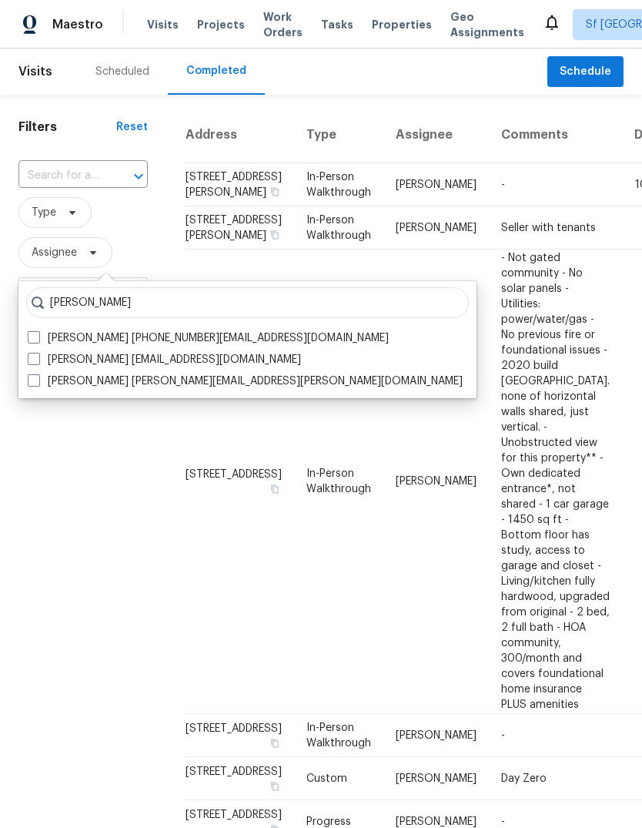
type input "Adam clark"
click at [72, 380] on label "Adam Clark adam.clark@opendoor.com" at bounding box center [245, 380] width 435 height 15
click at [38, 380] on input "Adam Clark adam.clark@opendoor.com" at bounding box center [33, 378] width 10 height 10
checkbox input "true"
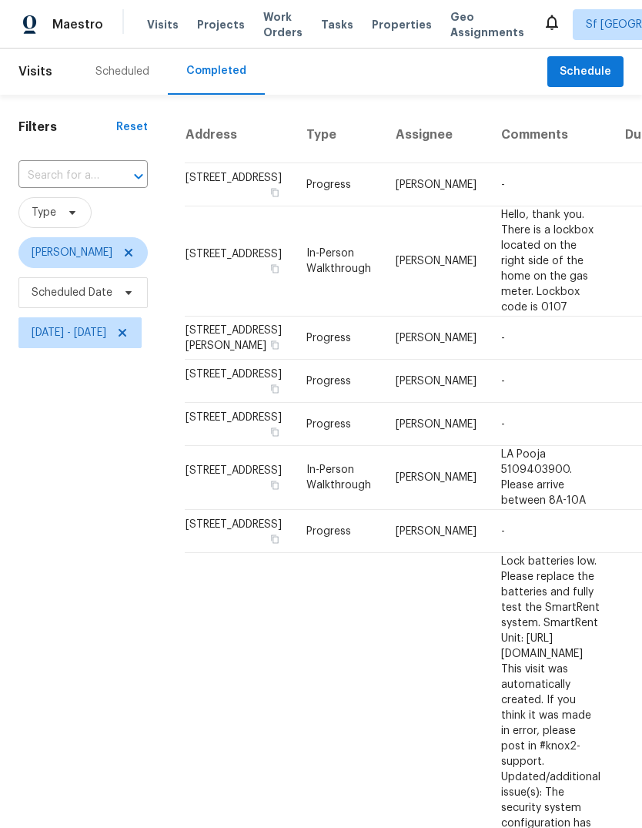
click at [108, 68] on div "Scheduled" at bounding box center [122, 71] width 54 height 15
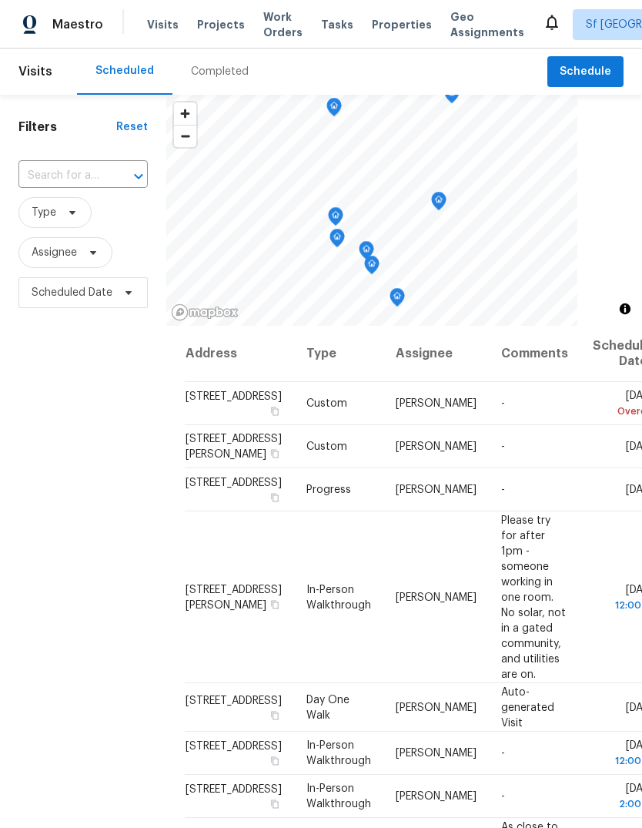
click at [263, 19] on span "Work Orders" at bounding box center [282, 24] width 39 height 31
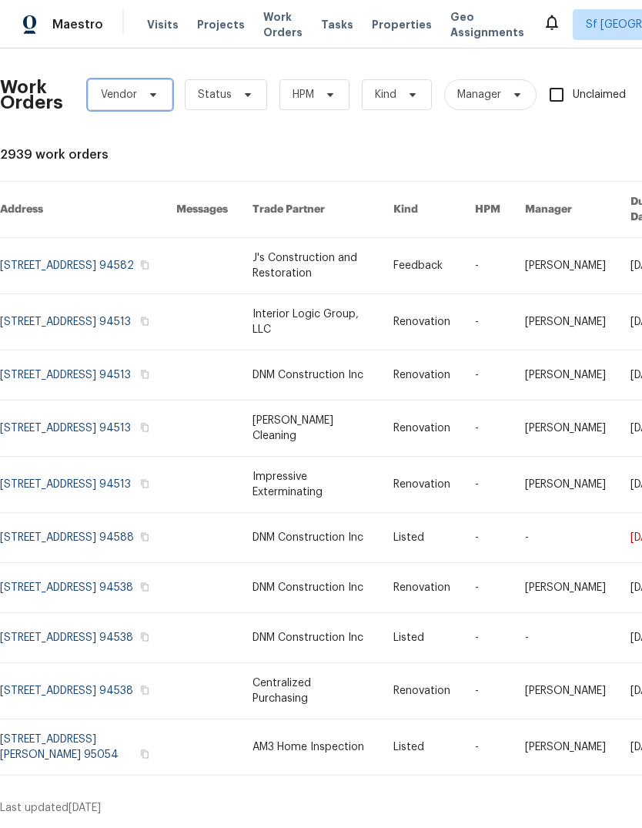
click at [126, 98] on span "Vendor" at bounding box center [119, 94] width 36 height 15
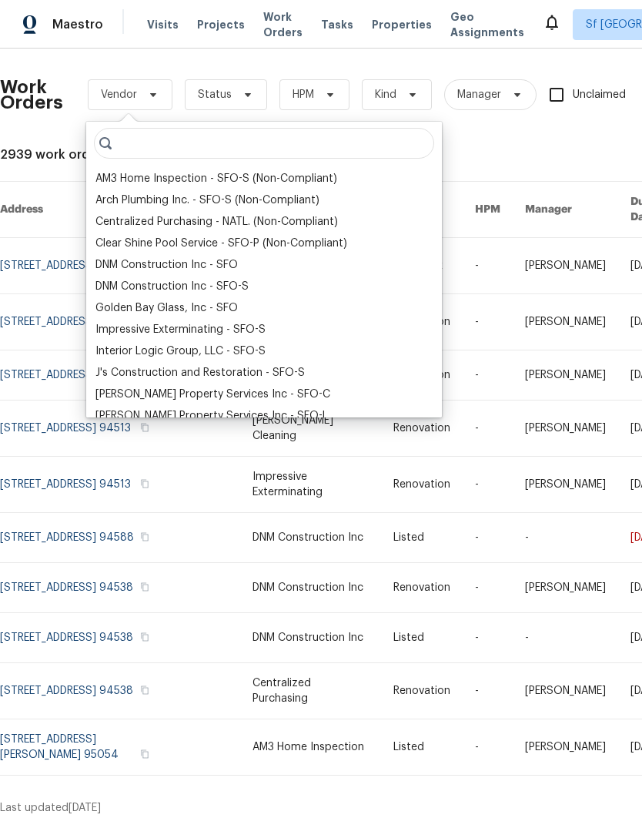
click at [109, 262] on div "DNM Construction Inc - SFO" at bounding box center [166, 264] width 142 height 15
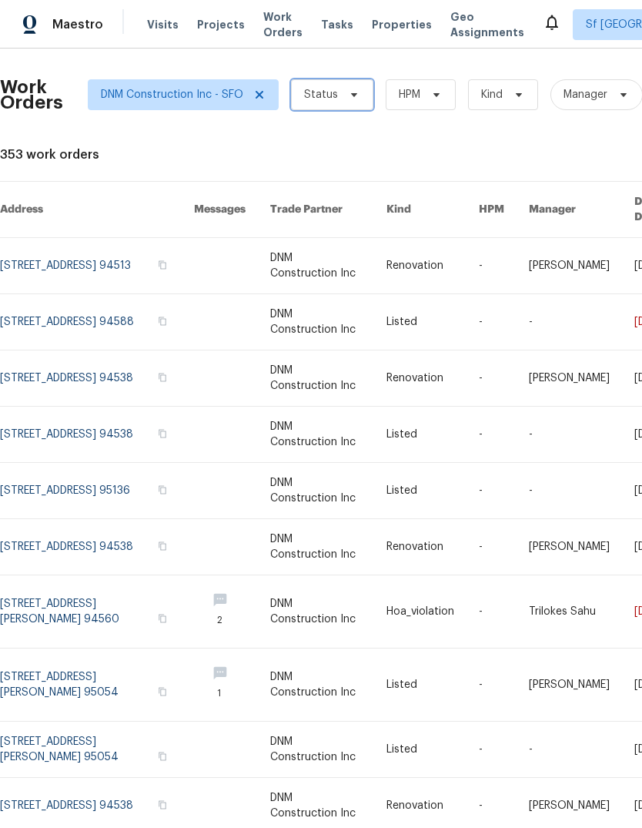
click at [316, 89] on span "Status" at bounding box center [321, 94] width 34 height 15
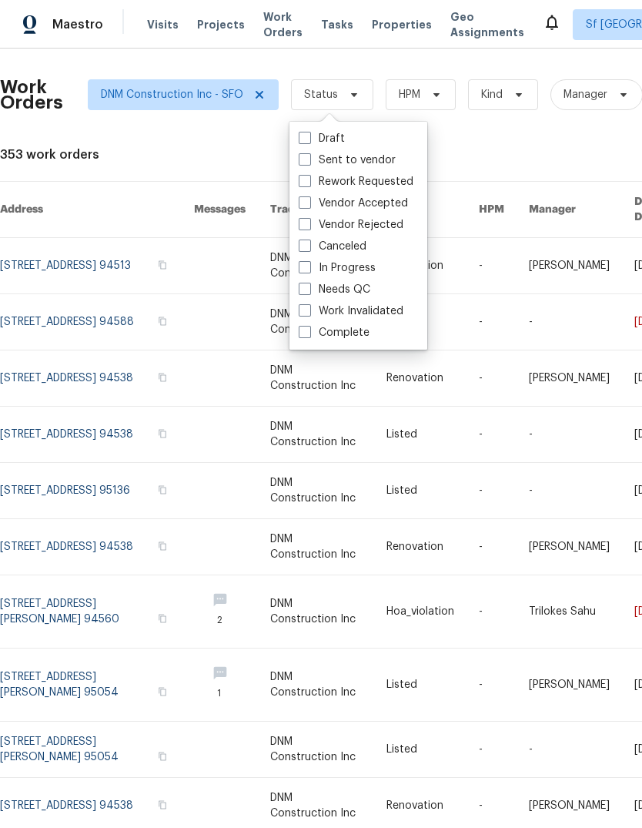
click at [302, 333] on span at bounding box center [305, 332] width 12 height 12
click at [302, 333] on input "Complete" at bounding box center [304, 330] width 10 height 10
checkbox input "true"
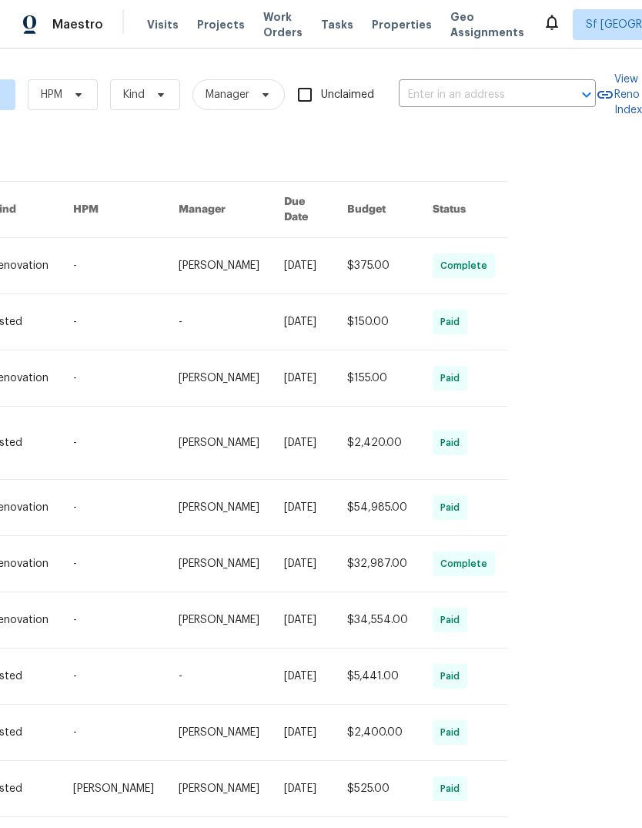
scroll to position [0, 377]
click at [152, 27] on span "Visits" at bounding box center [163, 24] width 32 height 15
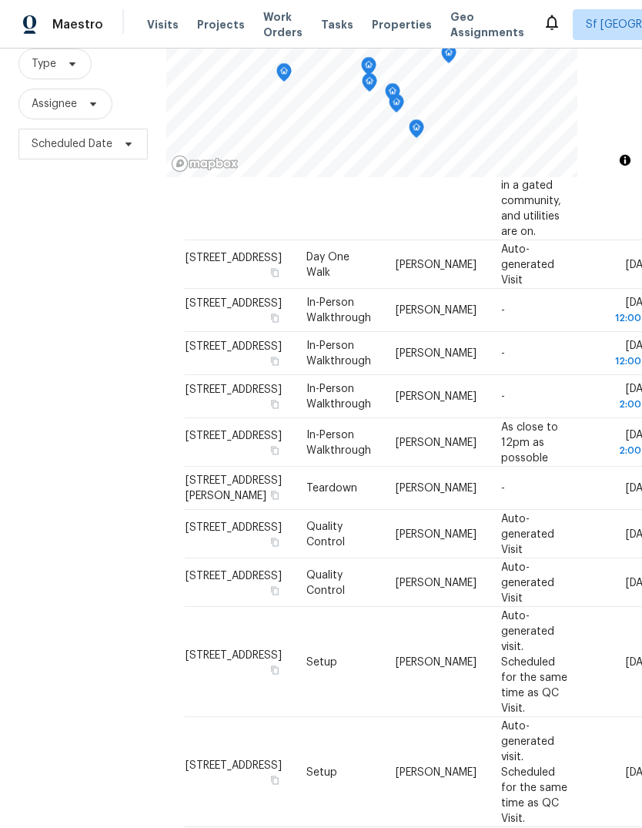
scroll to position [58, 0]
